Goal: Task Accomplishment & Management: Use online tool/utility

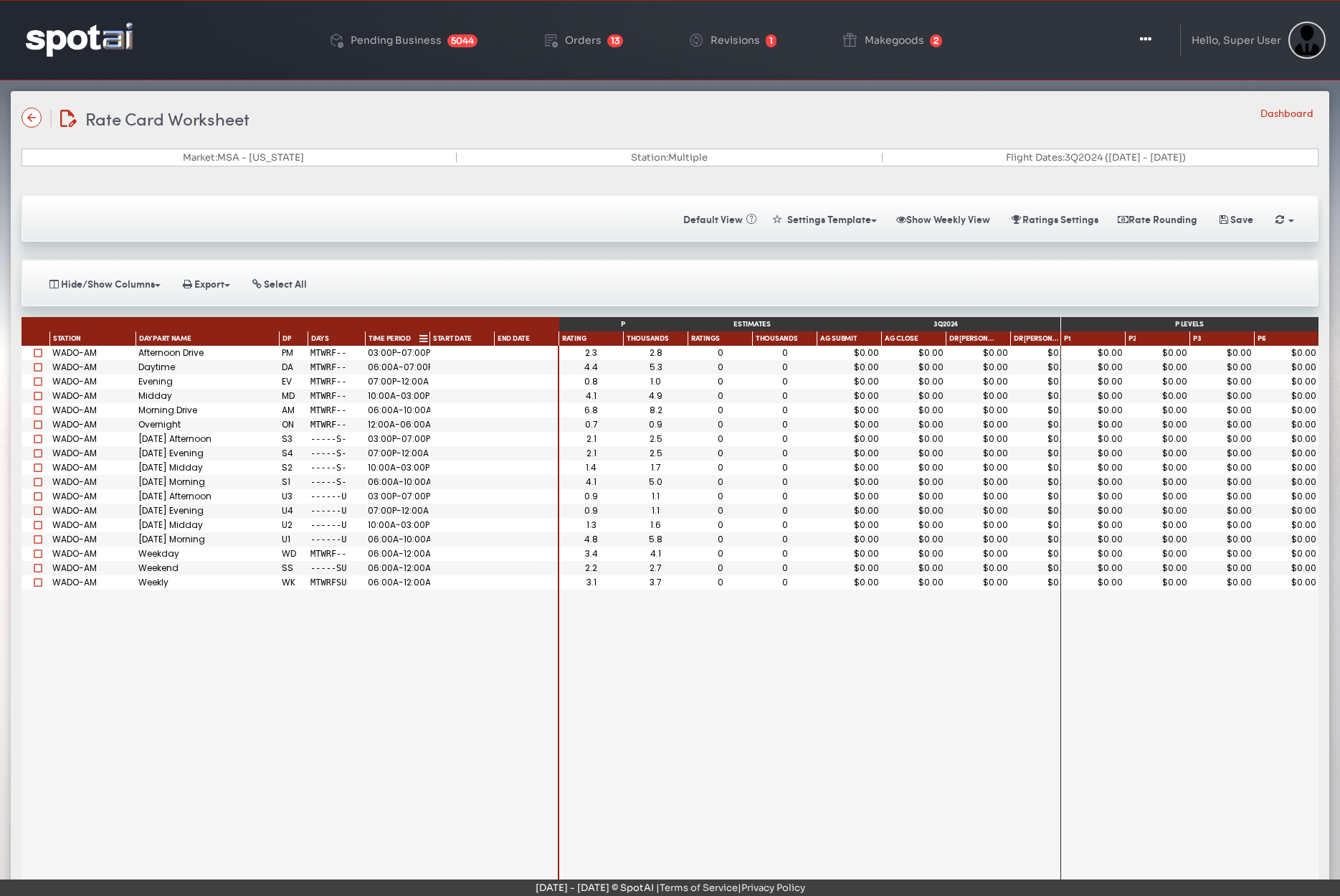
click at [392, 339] on span "Time Period" at bounding box center [390, 340] width 42 height 10
click at [392, 338] on span "Time Period" at bounding box center [390, 340] width 42 height 12
click at [341, 339] on div "Days" at bounding box center [332, 340] width 44 height 10
click at [332, 340] on icon at bounding box center [332, 340] width 4 height 7
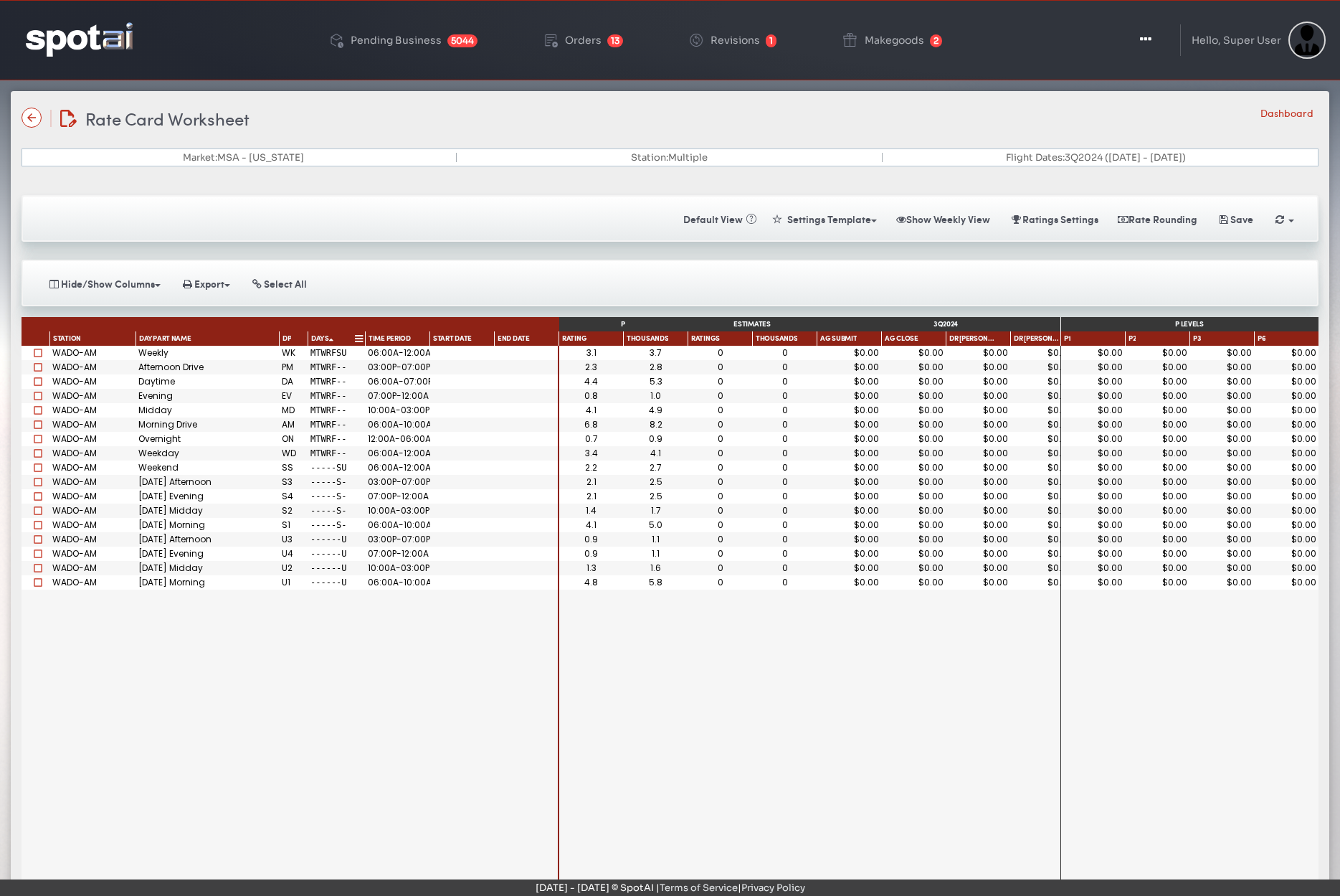
click at [329, 342] on span at bounding box center [332, 341] width 4 height 10
click at [1051, 221] on button "Ratings Settings" at bounding box center [1054, 219] width 106 height 25
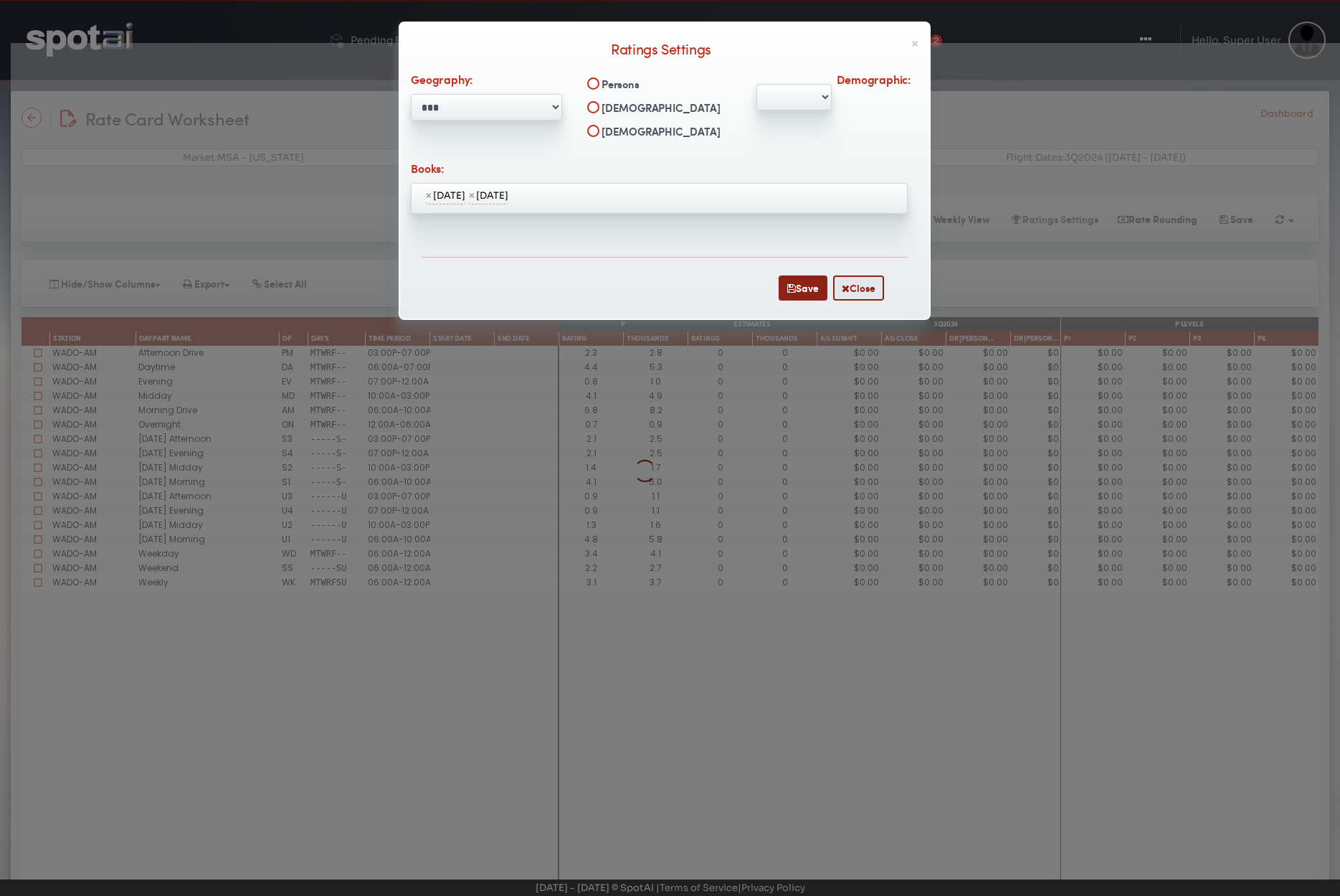
select select "**********"
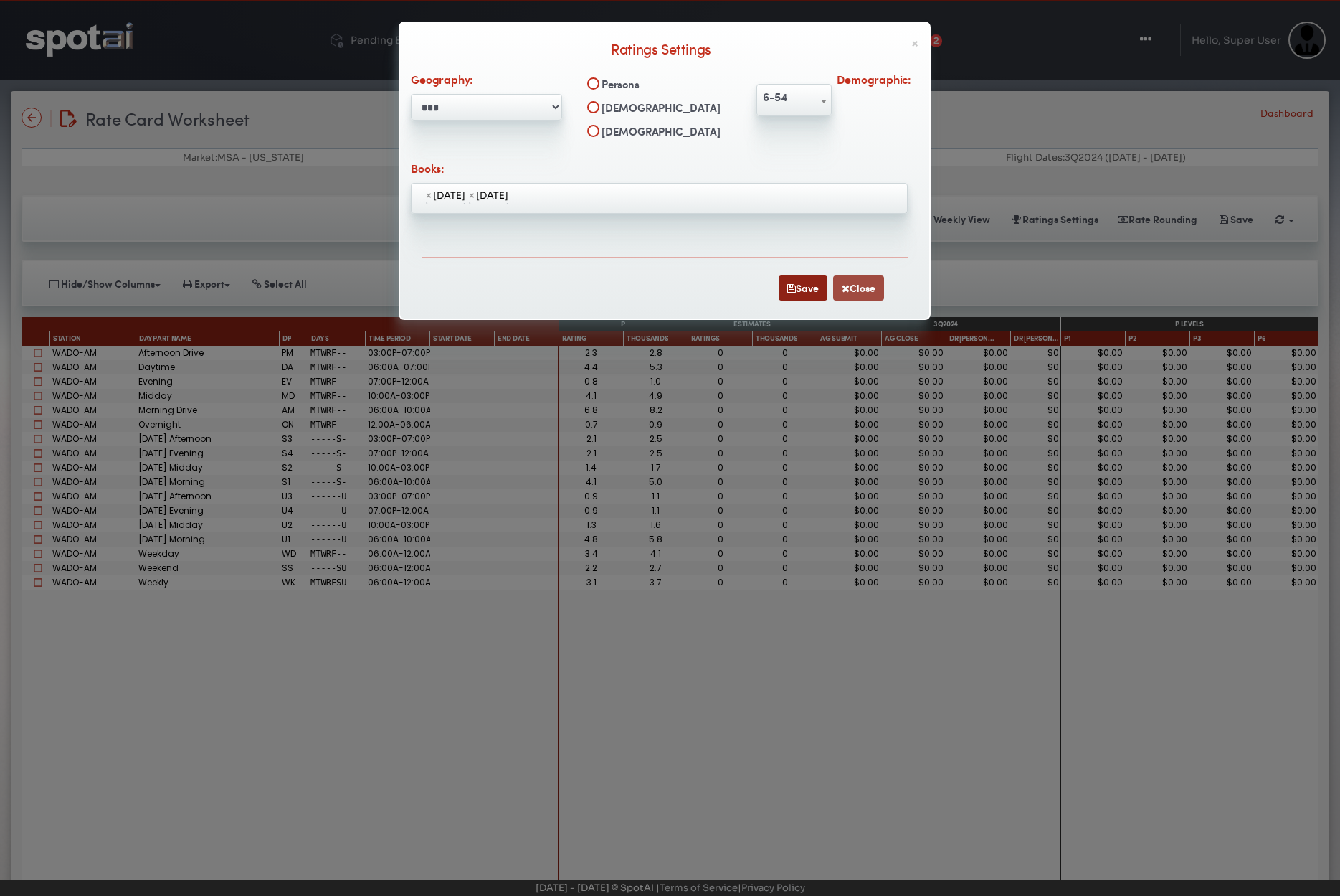
click at [858, 289] on button "Close" at bounding box center [859, 288] width 51 height 25
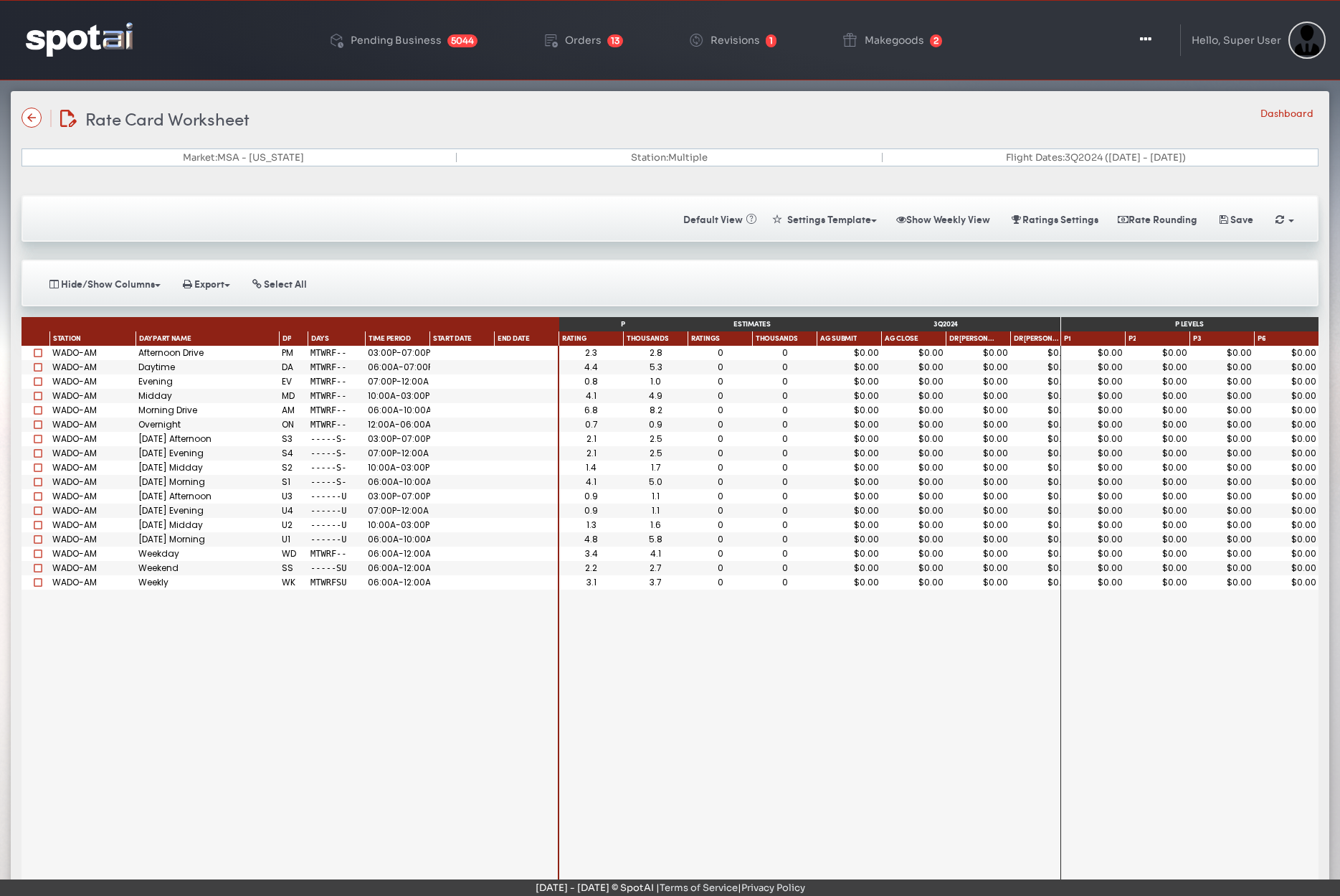
click at [749, 128] on div "Rate Card Worksheet Rate Card Worksheet Dashboard" at bounding box center [670, 118] width 1297 height 25
click at [455, 123] on div "Rate Card Worksheet Rate Card Worksheet Dashboard" at bounding box center [670, 118] width 1297 height 25
click at [744, 142] on div "Rate Card Worksheet Rate Card Worksheet Dashboard Market: MSA - New York Statio…" at bounding box center [670, 532] width 1319 height 881
click at [209, 337] on div "Daypart Name" at bounding box center [203, 340] width 131 height 10
click at [213, 341] on div "Daypart Name 1" at bounding box center [203, 340] width 131 height 12
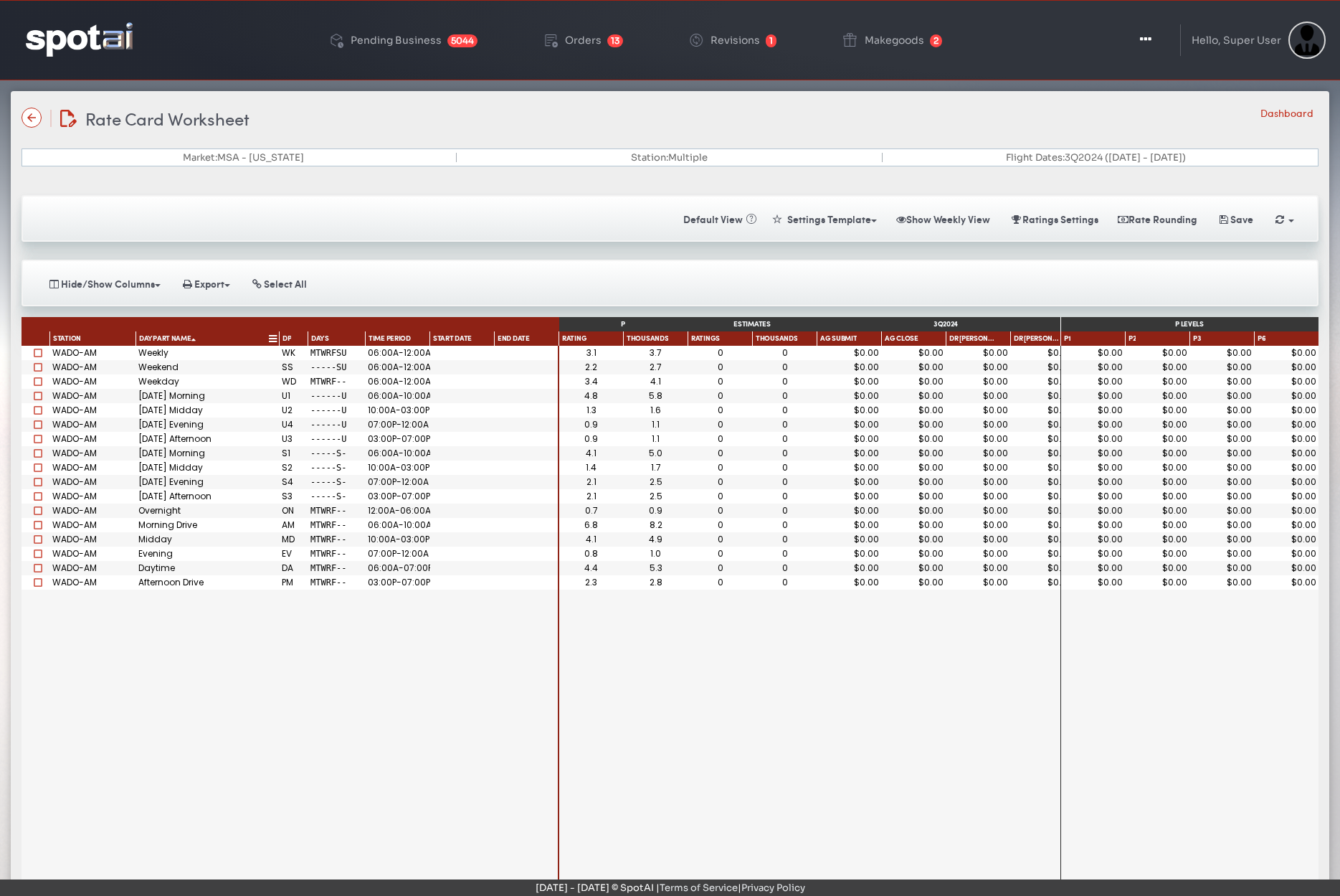
click at [213, 341] on div "Daypart Name 1" at bounding box center [203, 340] width 131 height 12
click at [661, 261] on div "Hide/Show Weeks 07/01 07/08 07/15 07/22 07/29 08/05 08/12 08/19 08/26 09/02 09/…" at bounding box center [670, 283] width 1297 height 46
drag, startPoint x: 226, startPoint y: 155, endPoint x: 357, endPoint y: 154, distance: 131.0
click at [340, 154] on div "Market: MSA - [US_STATE]" at bounding box center [244, 157] width 426 height 9
drag, startPoint x: 357, startPoint y: 154, endPoint x: 500, endPoint y: 157, distance: 143.0
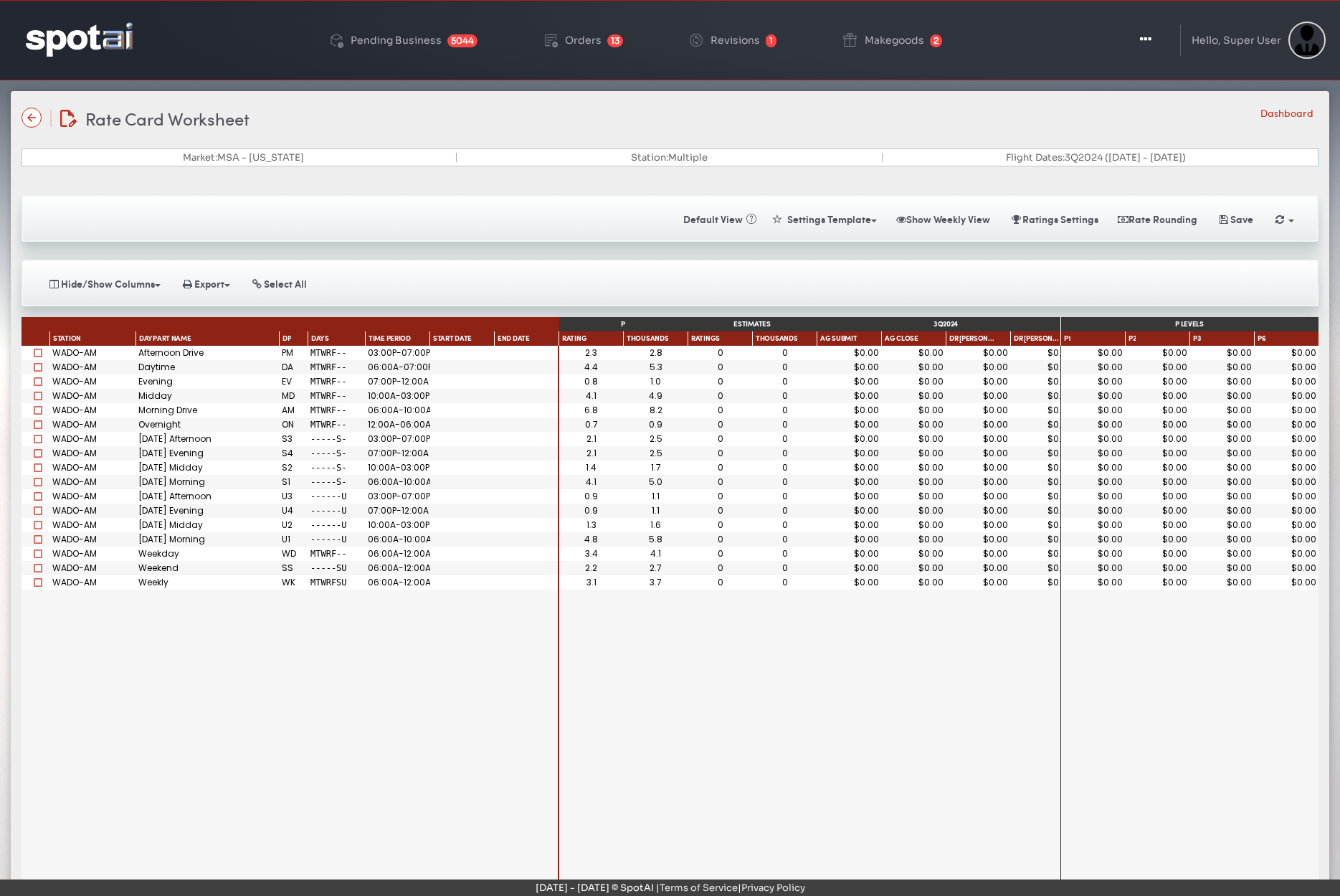
click at [363, 153] on div "Market: MSA - [US_STATE]" at bounding box center [244, 157] width 426 height 9
drag, startPoint x: 580, startPoint y: 154, endPoint x: 764, endPoint y: 161, distance: 184.1
click at [764, 161] on div "Market: MSA - New York Station: Multiple Flight Dates: 3Q2024 (07/01/2024 - 09/…" at bounding box center [670, 157] width 1297 height 18
drag, startPoint x: 770, startPoint y: 160, endPoint x: 831, endPoint y: 161, distance: 61.0
click at [779, 161] on div "Market: MSA - New York Station: Multiple Flight Dates: 3Q2024 (07/01/2024 - 09/…" at bounding box center [670, 157] width 1297 height 18
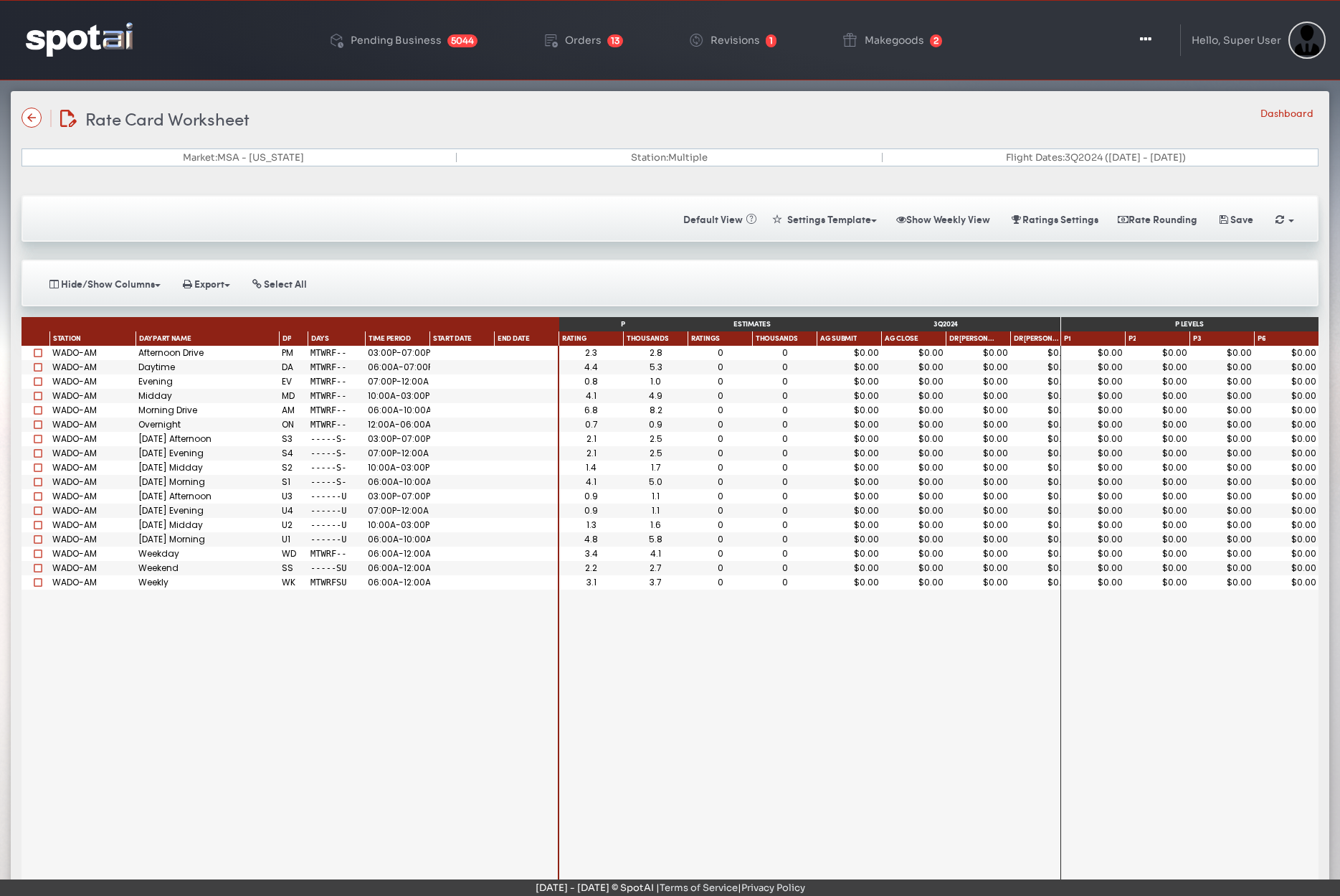
click at [840, 161] on div "Market: MSA - New York Station: Multiple Flight Dates: 3Q2024 (07/01/2024 - 09/…" at bounding box center [670, 157] width 1297 height 18
click at [982, 246] on div "Saving Calculating Default View « Settings Template Make Template Templates Sho…" at bounding box center [670, 569] width 1319 height 784
click at [848, 128] on div "Rate Card Worksheet Rate Card Worksheet Dashboard" at bounding box center [670, 118] width 1297 height 25
